Goal: Entertainment & Leisure: Consume media (video, audio)

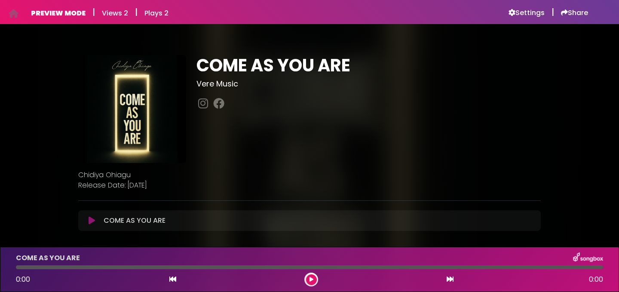
click at [98, 220] on button at bounding box center [91, 220] width 17 height 9
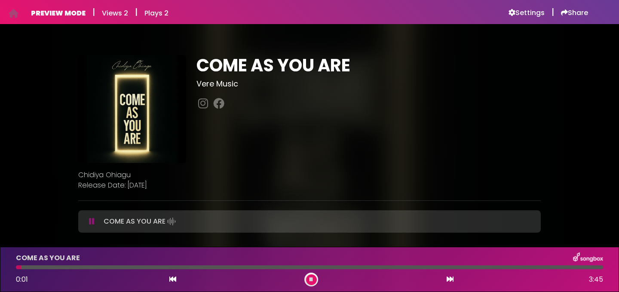
click at [83, 217] on button at bounding box center [91, 221] width 17 height 9
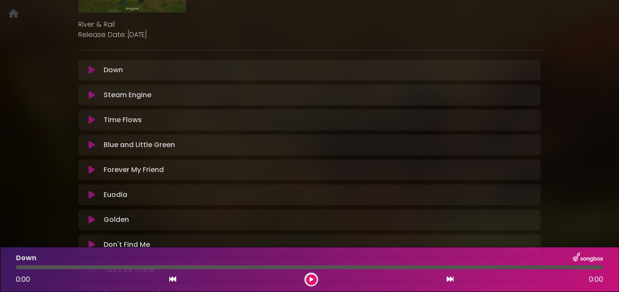
scroll to position [151, 0]
click at [92, 169] on icon at bounding box center [92, 169] width 6 height 9
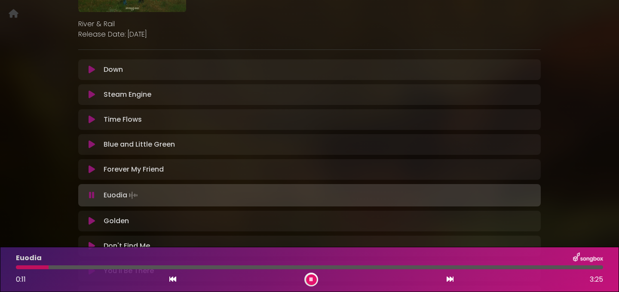
click at [92, 171] on icon at bounding box center [92, 169] width 6 height 9
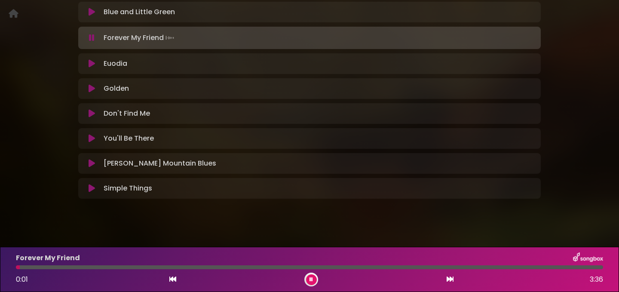
scroll to position [284, 0]
click at [92, 188] on icon at bounding box center [92, 188] width 6 height 9
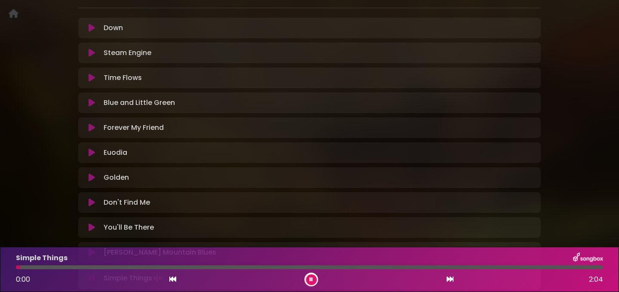
scroll to position [190, 0]
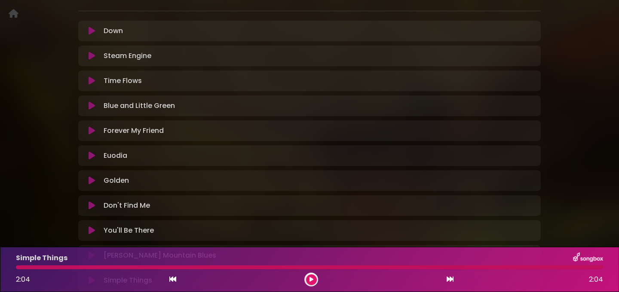
click at [83, 276] on button at bounding box center [91, 280] width 17 height 9
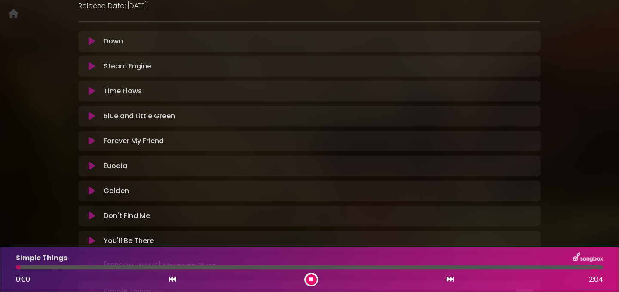
scroll to position [173, 0]
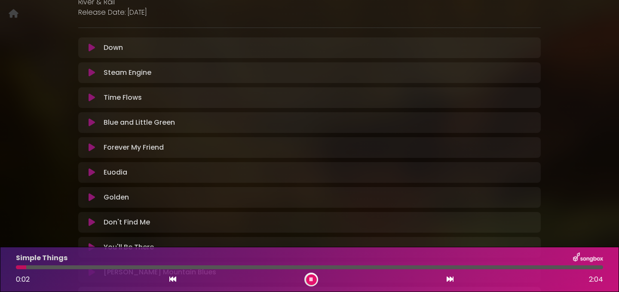
click at [88, 148] on button at bounding box center [91, 147] width 17 height 9
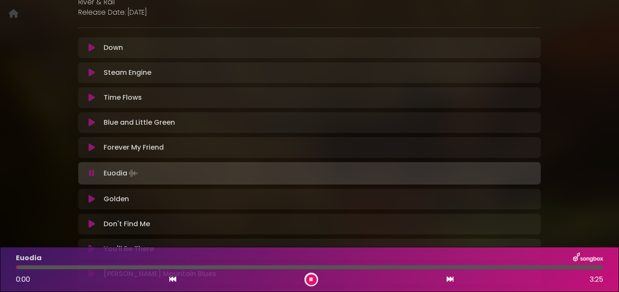
click at [91, 145] on icon at bounding box center [92, 147] width 6 height 9
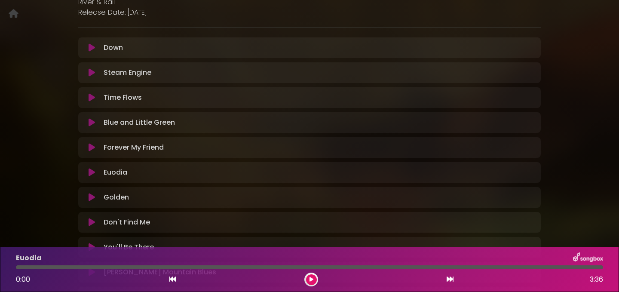
click at [83, 143] on button at bounding box center [91, 147] width 17 height 9
